Goal: Information Seeking & Learning: Learn about a topic

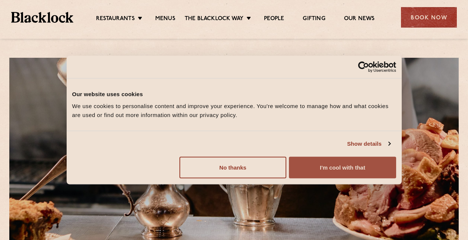
click at [350, 168] on button "I'm cool with that" at bounding box center [342, 167] width 107 height 22
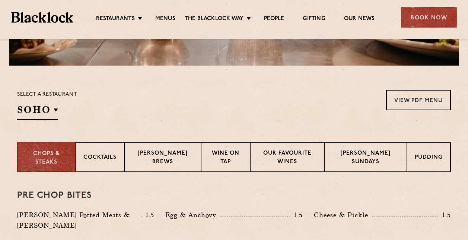
scroll to position [186, 0]
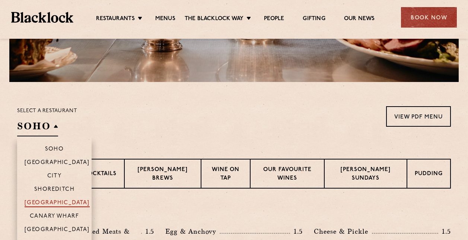
click at [60, 201] on p "[GEOGRAPHIC_DATA]" at bounding box center [57, 203] width 65 height 7
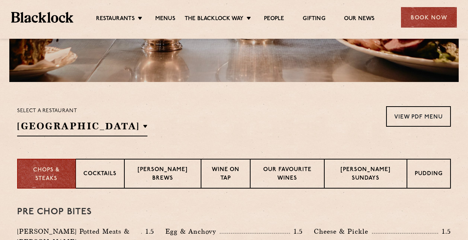
click at [197, 123] on div "Select a restaurant [GEOGRAPHIC_DATA] [GEOGRAPHIC_DATA] [GEOGRAPHIC_DATA] [GEOG…" at bounding box center [234, 121] width 434 height 30
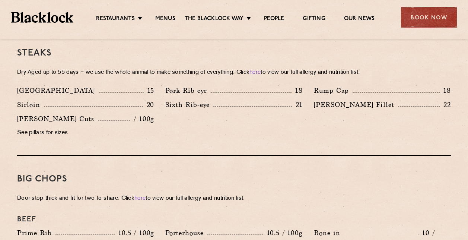
scroll to position [708, 0]
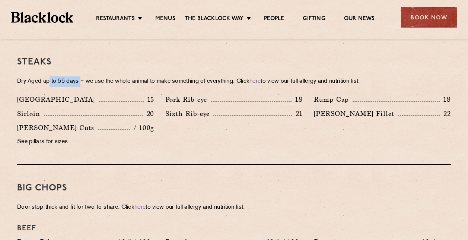
drag, startPoint x: 75, startPoint y: 73, endPoint x: 82, endPoint y: 74, distance: 6.8
click at [83, 76] on p "Dry Aged up to 55 days − we use the whole animal to make something of everythin…" at bounding box center [234, 81] width 434 height 10
drag, startPoint x: 82, startPoint y: 74, endPoint x: 88, endPoint y: 108, distance: 35.2
click at [88, 108] on div "Sirloin 20" at bounding box center [86, 115] width 148 height 14
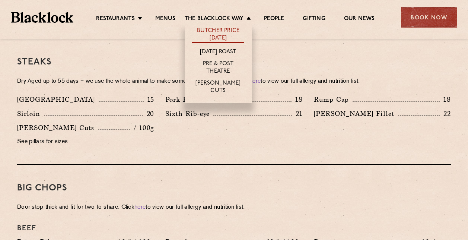
click at [231, 36] on link "Butcher Price [DATE]" at bounding box center [218, 35] width 52 height 16
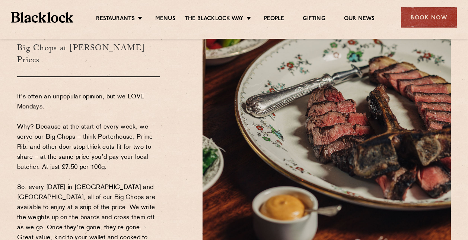
scroll to position [75, 0]
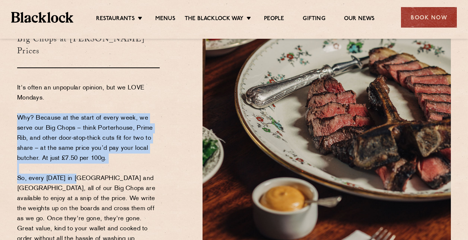
drag, startPoint x: 96, startPoint y: 158, endPoint x: 76, endPoint y: 180, distance: 30.3
click at [76, 180] on p "It's often an unpopular opinion, but we LOVE Mondays. Why? Because at the start…" at bounding box center [88, 178] width 143 height 191
click at [77, 183] on p "It's often an unpopular opinion, but we LOVE Mondays. Why? Because at the start…" at bounding box center [88, 178] width 143 height 191
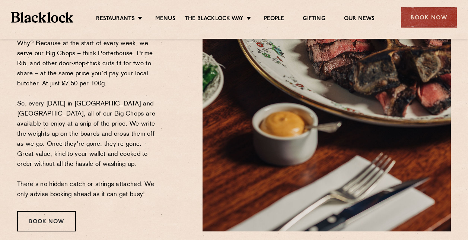
click at [83, 148] on p "It's often an unpopular opinion, but we LOVE Mondays. Why? Because at the start…" at bounding box center [88, 104] width 143 height 191
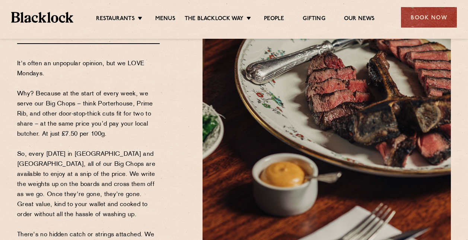
scroll to position [112, 0]
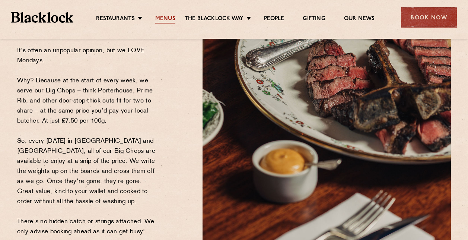
click at [166, 19] on link "Menus" at bounding box center [165, 19] width 20 height 8
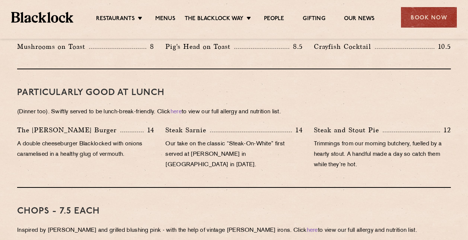
scroll to position [559, 0]
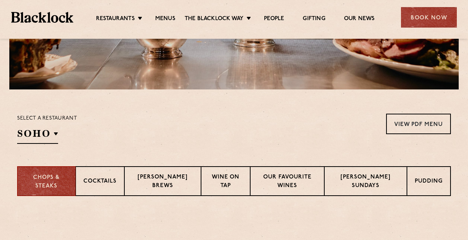
scroll to position [224, 0]
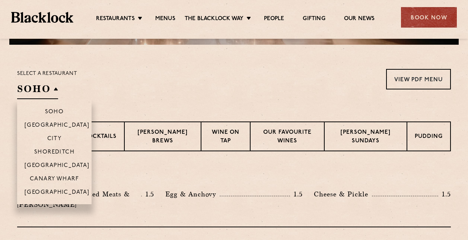
click at [50, 87] on h2 "SOHO" at bounding box center [37, 90] width 41 height 17
click at [61, 165] on p "[GEOGRAPHIC_DATA]" at bounding box center [57, 165] width 65 height 7
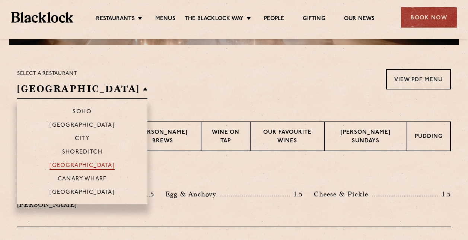
click at [85, 164] on p "[GEOGRAPHIC_DATA]" at bounding box center [82, 165] width 65 height 7
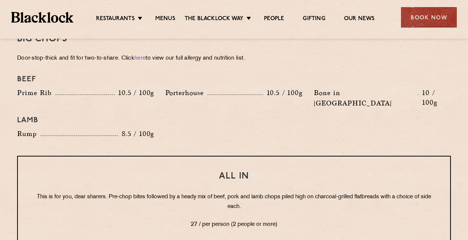
scroll to position [782, 0]
